Goal: Transaction & Acquisition: Purchase product/service

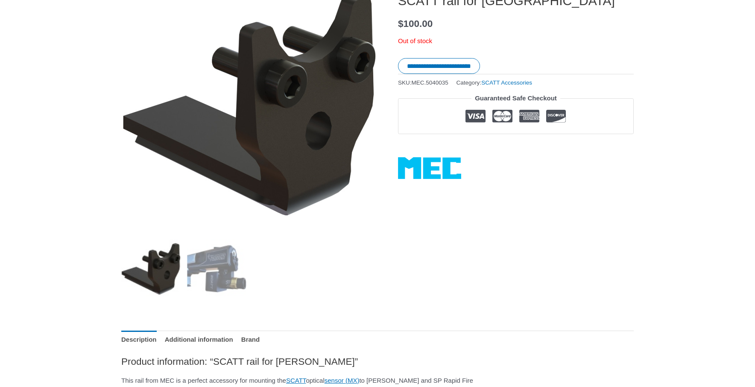
scroll to position [139, 0]
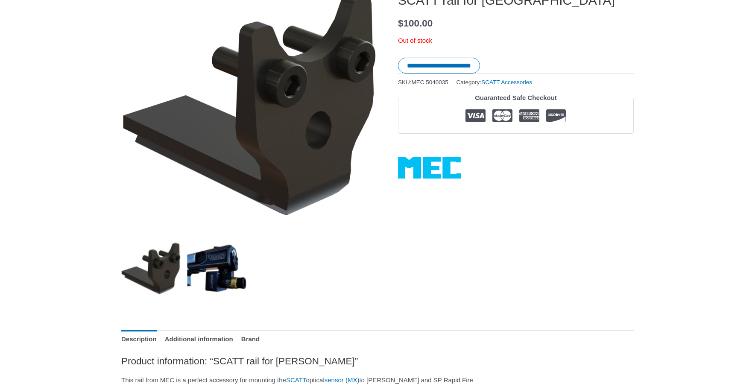
click at [217, 257] on img at bounding box center [216, 268] width 59 height 59
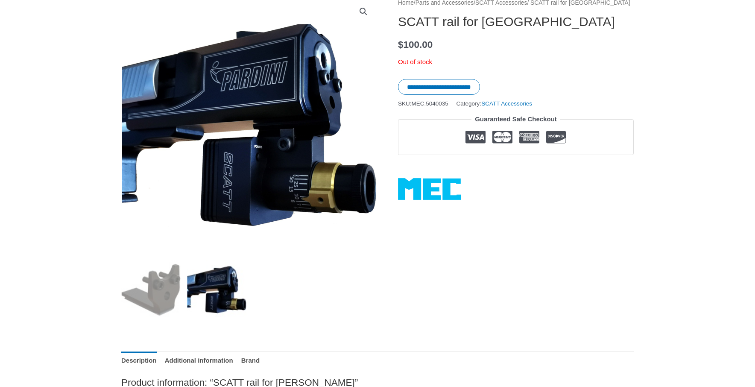
scroll to position [110, 0]
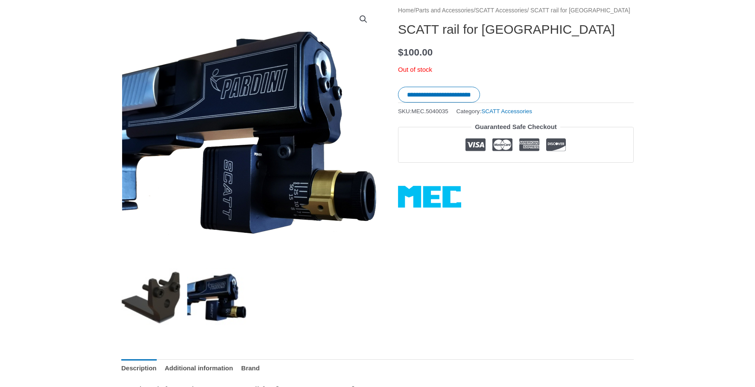
click at [160, 304] on img at bounding box center [150, 297] width 59 height 59
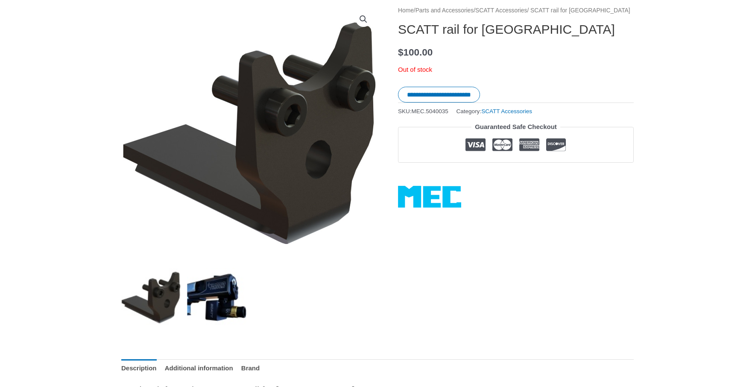
click at [205, 298] on img at bounding box center [216, 297] width 59 height 59
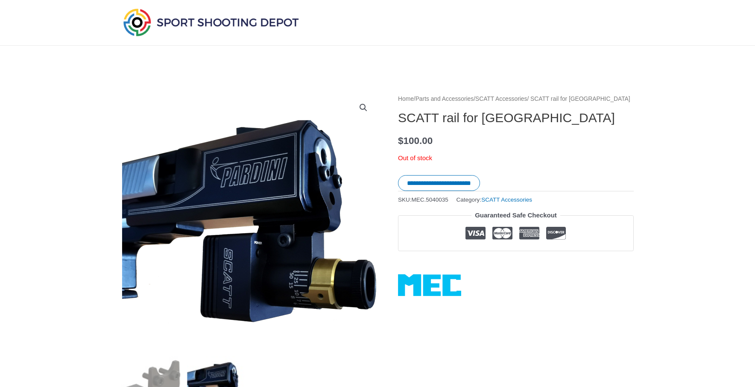
scroll to position [0, 0]
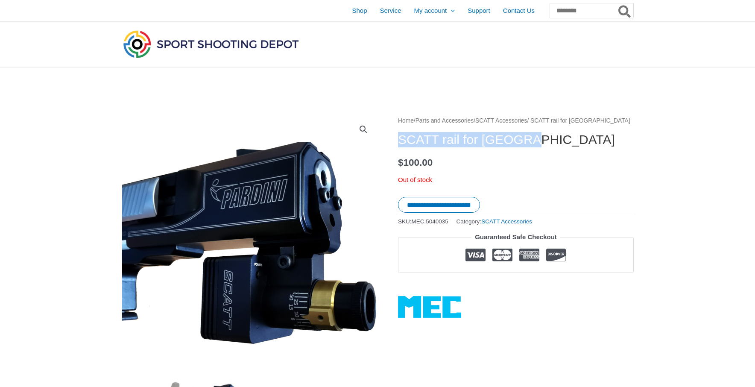
drag, startPoint x: 400, startPoint y: 138, endPoint x: 535, endPoint y: 137, distance: 134.5
click at [535, 137] on h1 "SCATT rail for [GEOGRAPHIC_DATA]" at bounding box center [516, 139] width 236 height 15
copy h1 "SCATT rail for [GEOGRAPHIC_DATA]"
